Goal: Task Accomplishment & Management: Complete application form

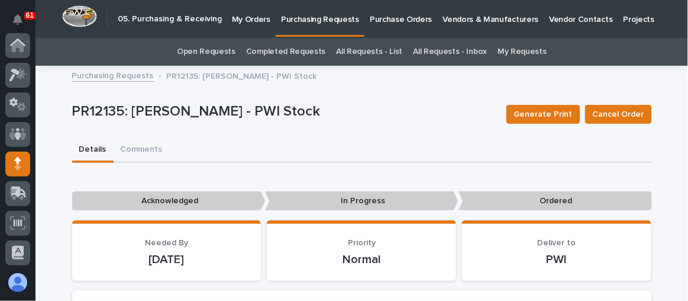
scroll to position [118, 0]
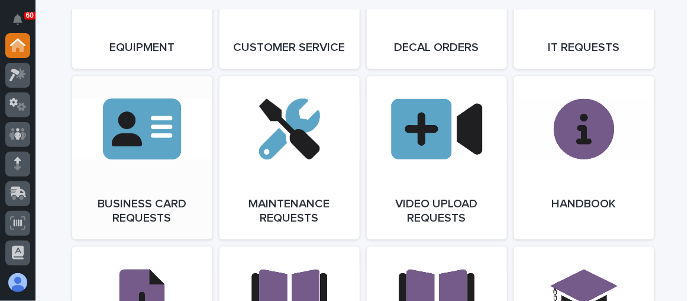
scroll to position [1800, 0]
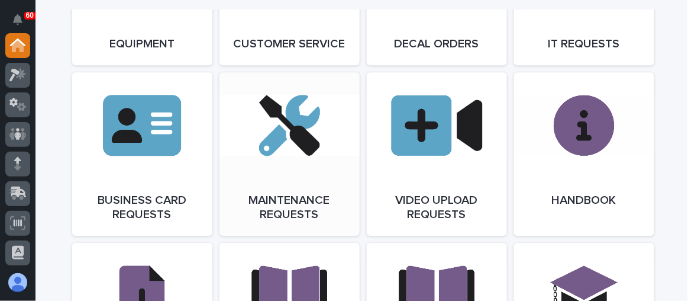
click at [284, 173] on link "Open Link" at bounding box center [290, 153] width 140 height 163
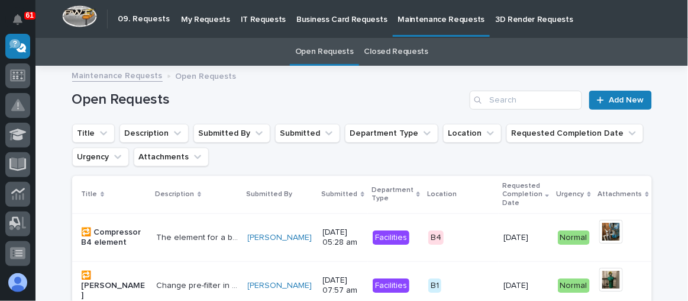
scroll to position [53, 0]
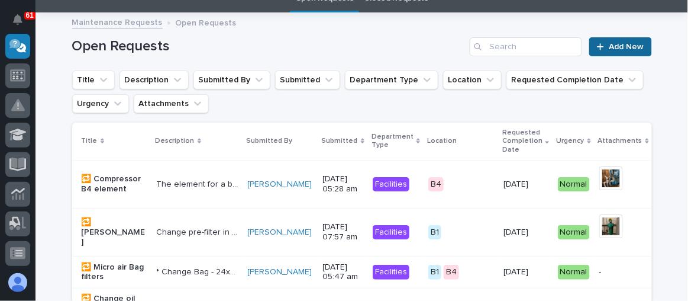
click at [619, 48] on span "Add New" at bounding box center [627, 47] width 35 height 8
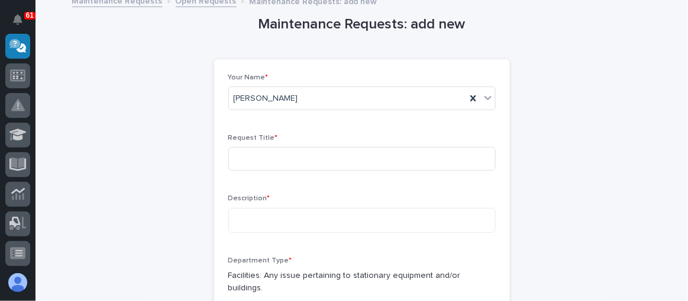
scroll to position [91, 0]
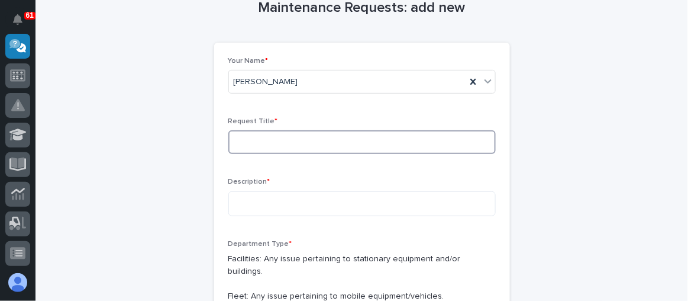
click at [272, 143] on input at bounding box center [362, 142] width 268 height 24
type input "P"
type input "B"
type input "Stair Department PCR Air"
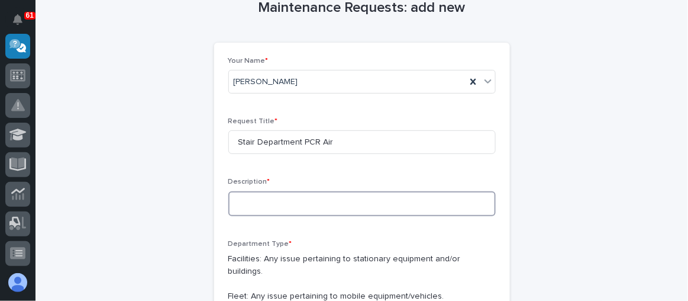
click at [259, 204] on textarea at bounding box center [362, 203] width 268 height 25
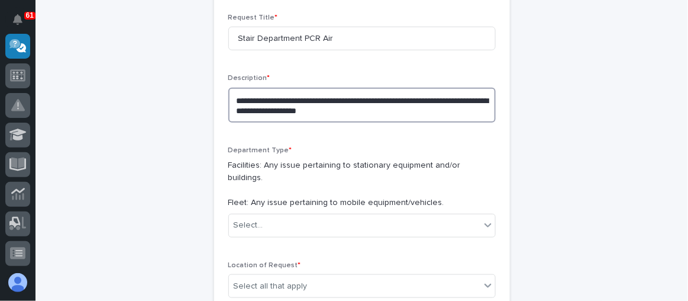
scroll to position [199, 0]
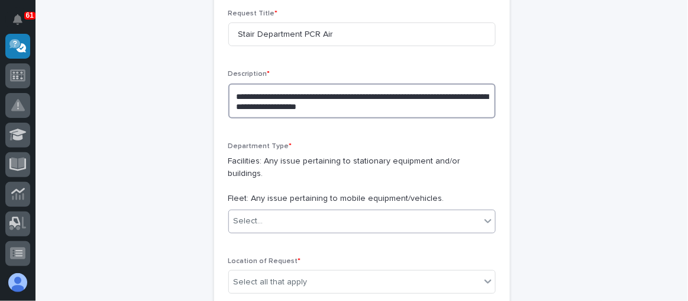
type textarea "**********"
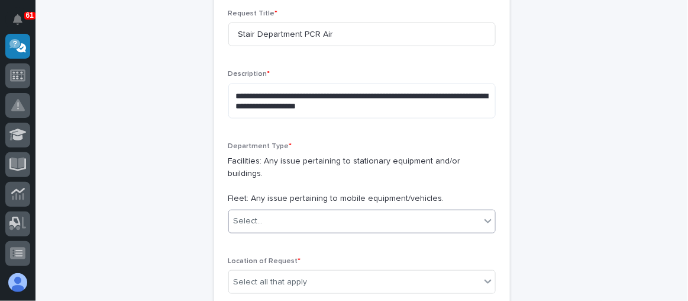
click at [275, 211] on div "Select..." at bounding box center [355, 221] width 252 height 20
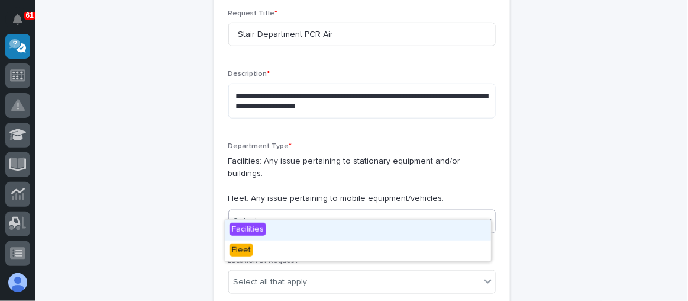
click at [268, 230] on div "Facilities" at bounding box center [358, 230] width 266 height 21
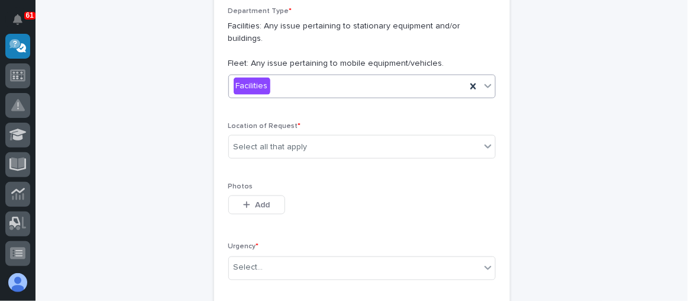
scroll to position [360, 0]
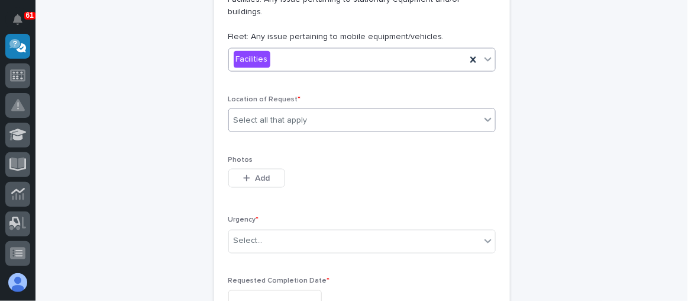
click at [313, 111] on div "Select all that apply" at bounding box center [355, 121] width 252 height 20
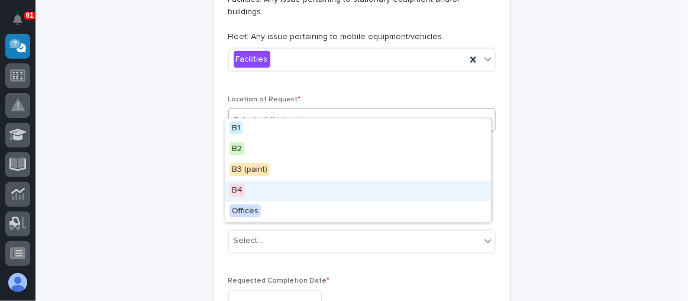
click at [252, 191] on div "B4" at bounding box center [358, 191] width 266 height 21
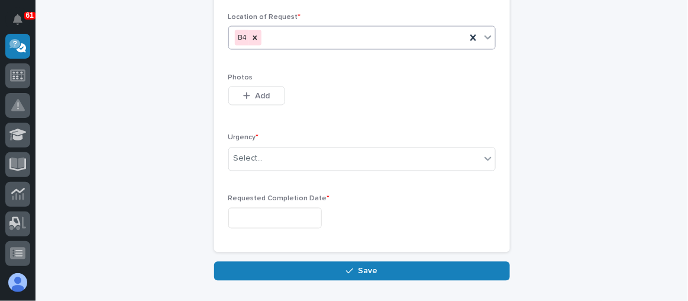
scroll to position [468, 0]
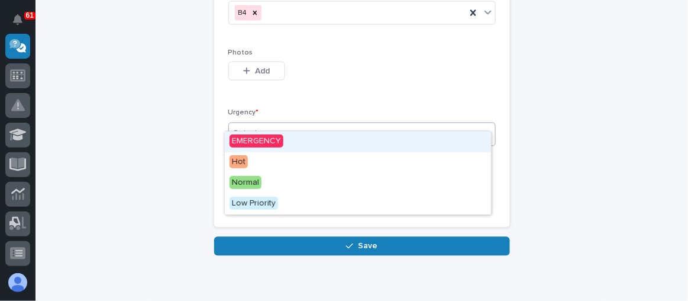
click at [269, 128] on div "Select..." at bounding box center [355, 134] width 252 height 20
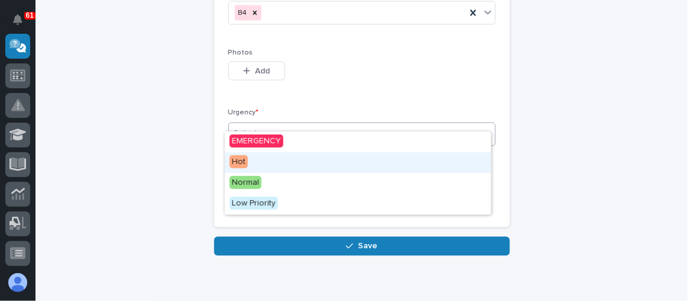
click at [272, 162] on div "Hot" at bounding box center [358, 162] width 266 height 21
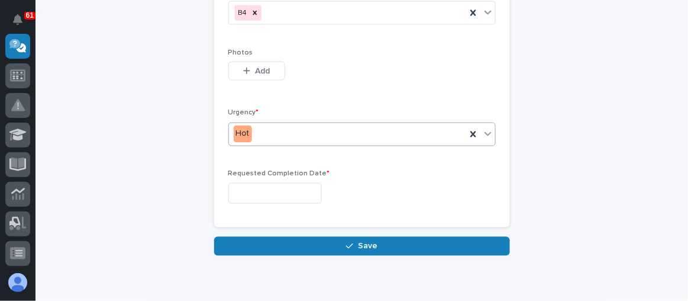
click at [267, 183] on input "text" at bounding box center [275, 193] width 94 height 21
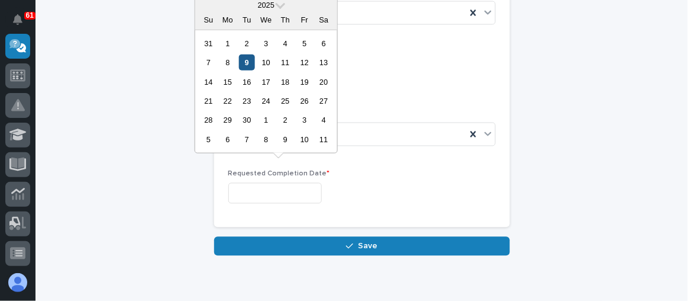
click at [250, 60] on div "9" at bounding box center [247, 62] width 16 height 16
type input "**********"
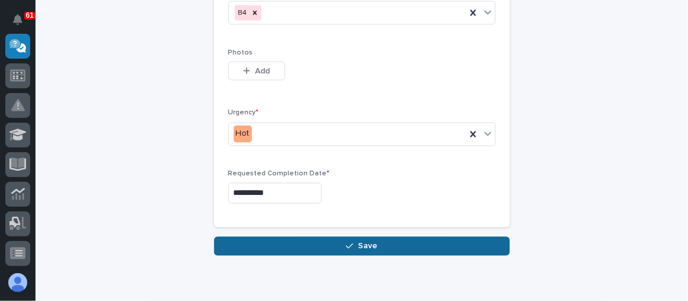
click at [359, 241] on span "Save" at bounding box center [368, 246] width 20 height 11
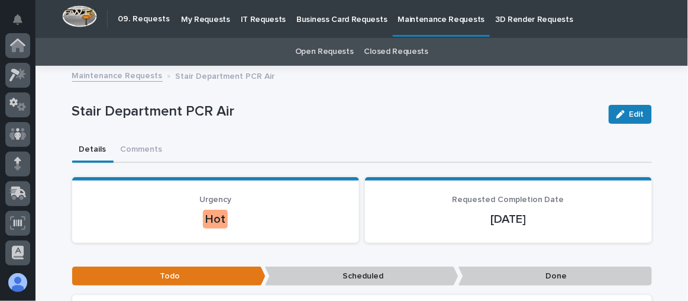
scroll to position [236, 0]
